Goal: Transaction & Acquisition: Purchase product/service

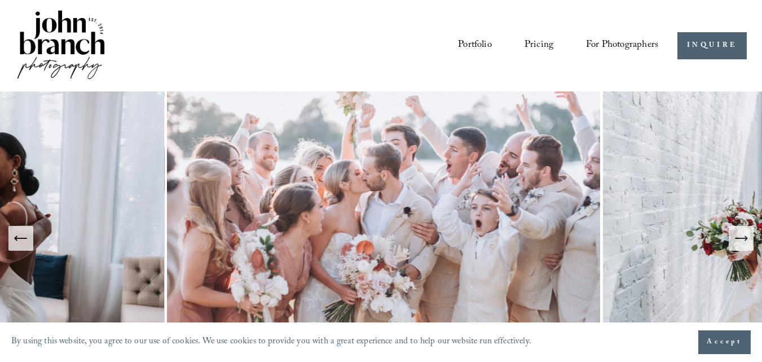
click at [535, 42] on link "Pricing" at bounding box center [539, 45] width 29 height 21
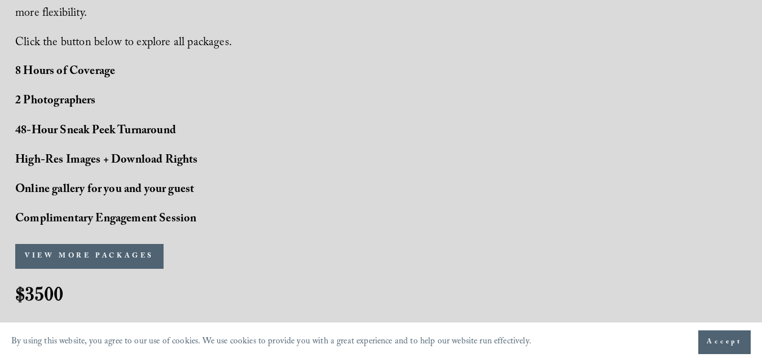
scroll to position [953, 0]
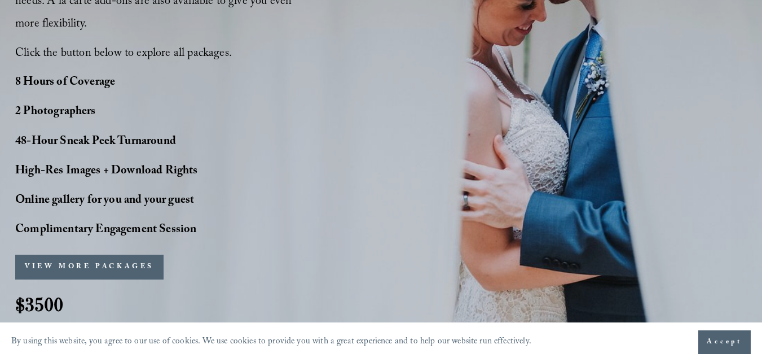
click at [131, 272] on button "VIEW MORE PACKAGES" at bounding box center [89, 266] width 148 height 25
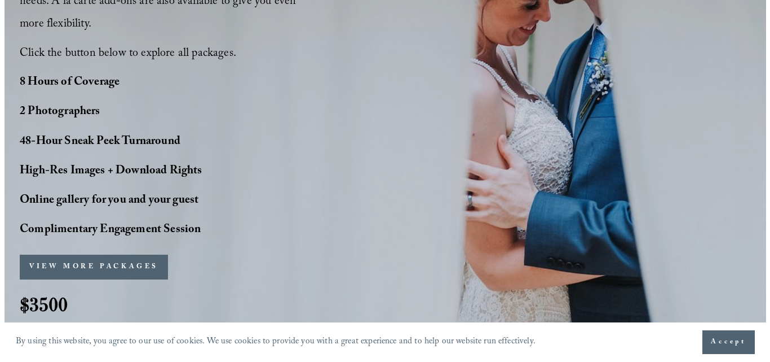
scroll to position [955, 0]
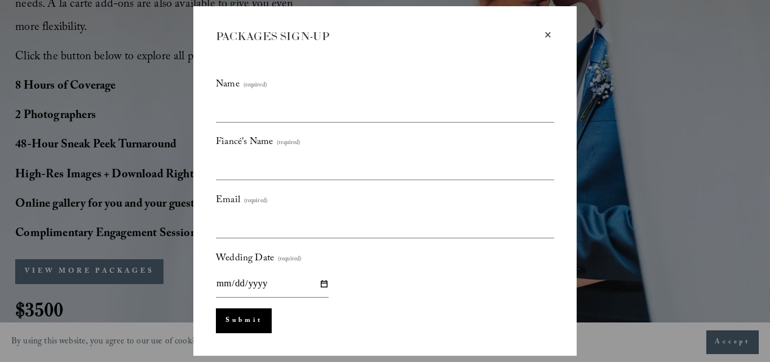
click at [549, 36] on div "×" at bounding box center [548, 35] width 12 height 12
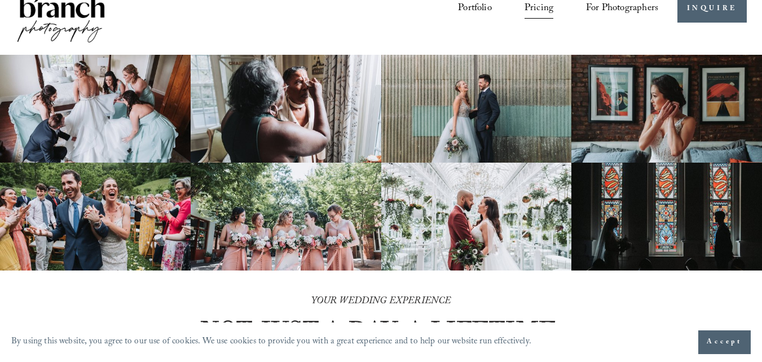
scroll to position [0, 0]
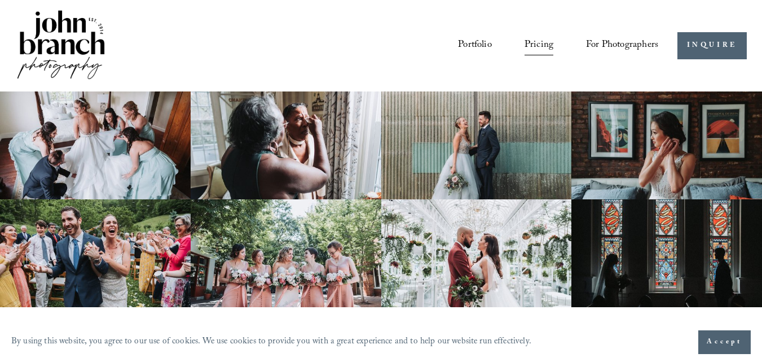
click at [474, 36] on link "Portfolio" at bounding box center [475, 45] width 34 height 21
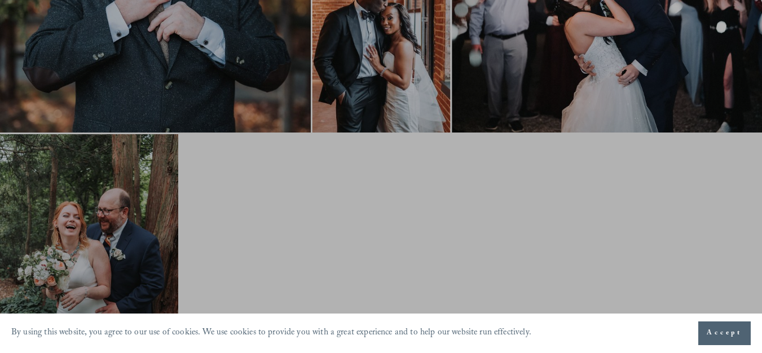
scroll to position [2117, 0]
